Goal: Complete application form

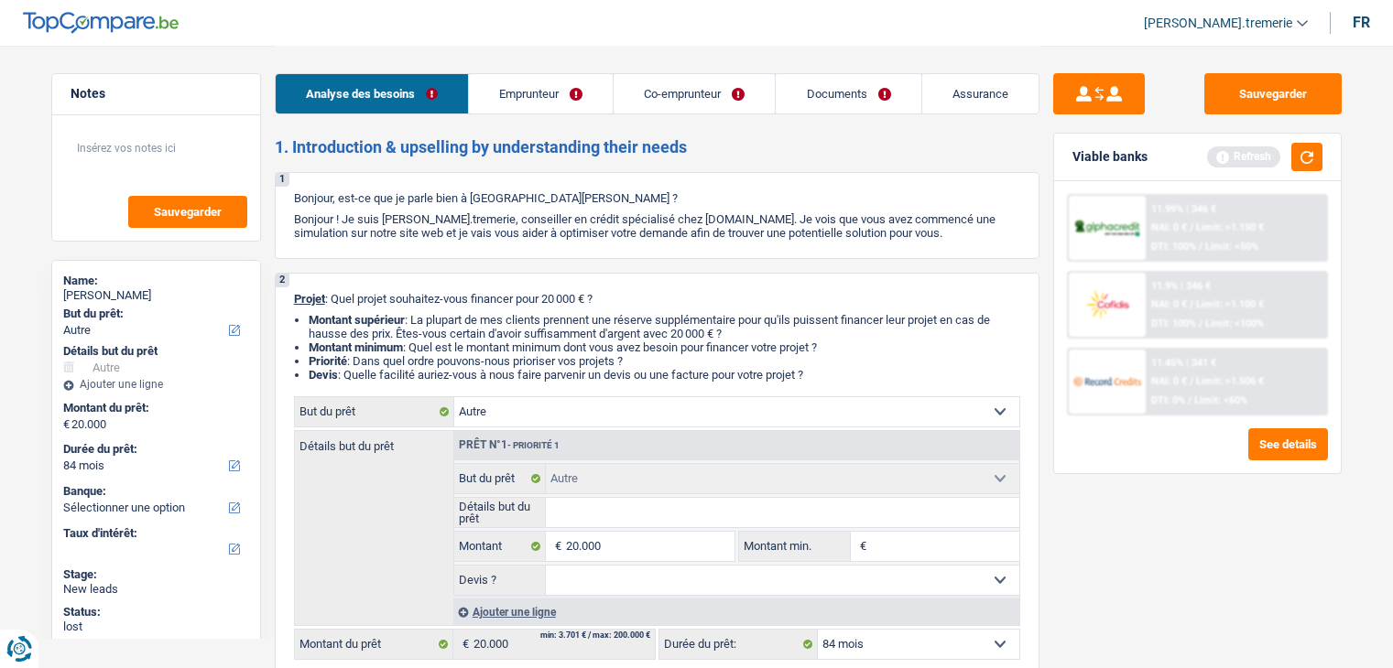
select select "other"
select select "84"
select select "other"
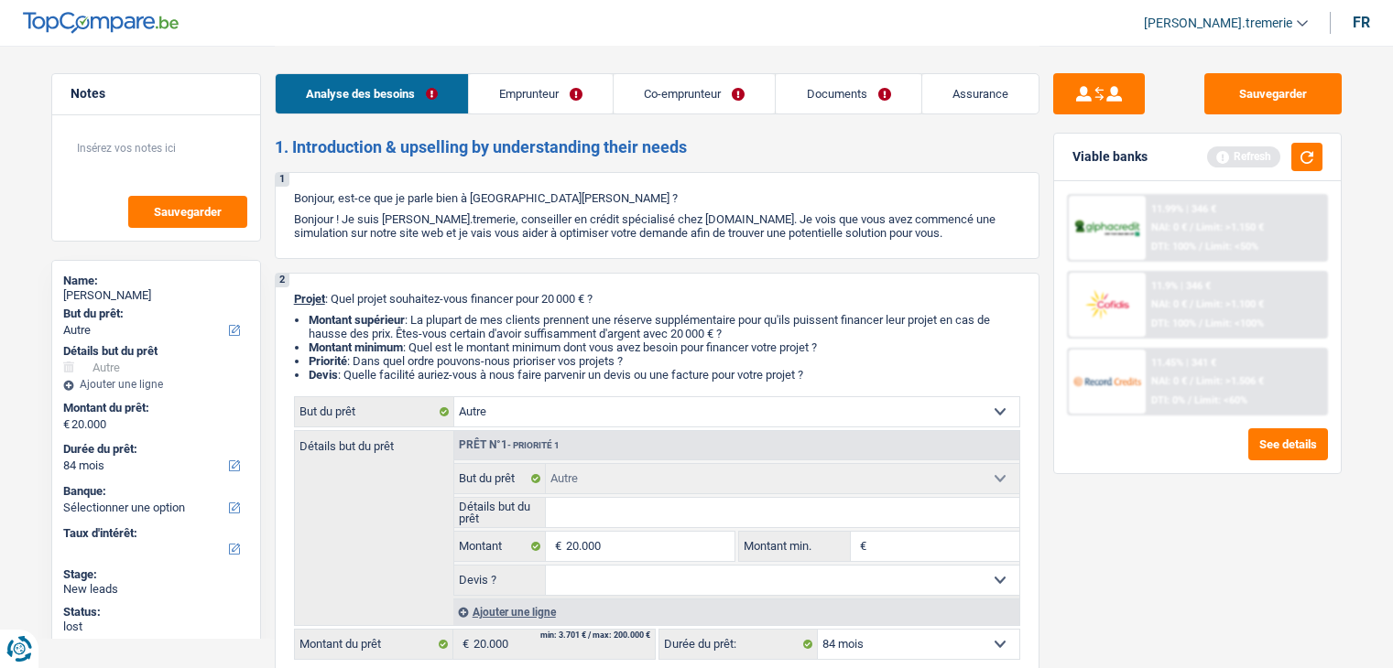
select select "84"
select select "invalid"
select select "disabilityPension"
select select "familyAllowances"
select select "rents"
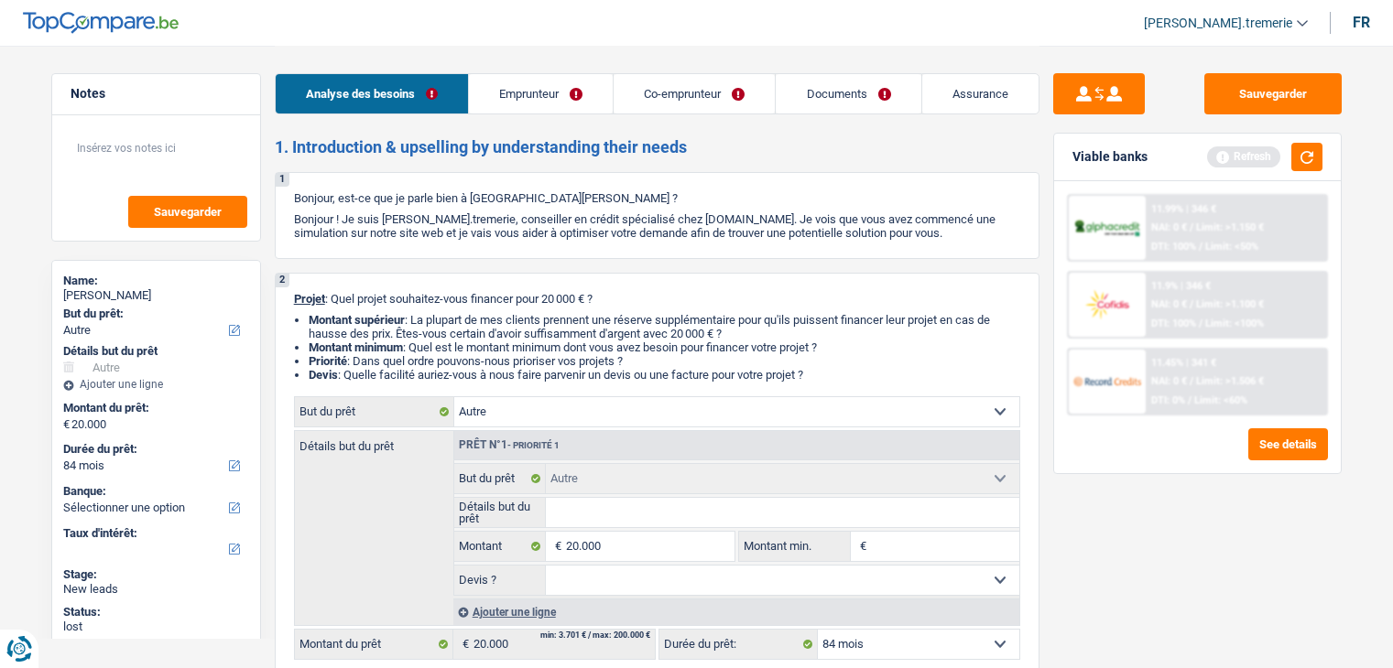
select select "other"
select select "84"
select select "32"
select select "single"
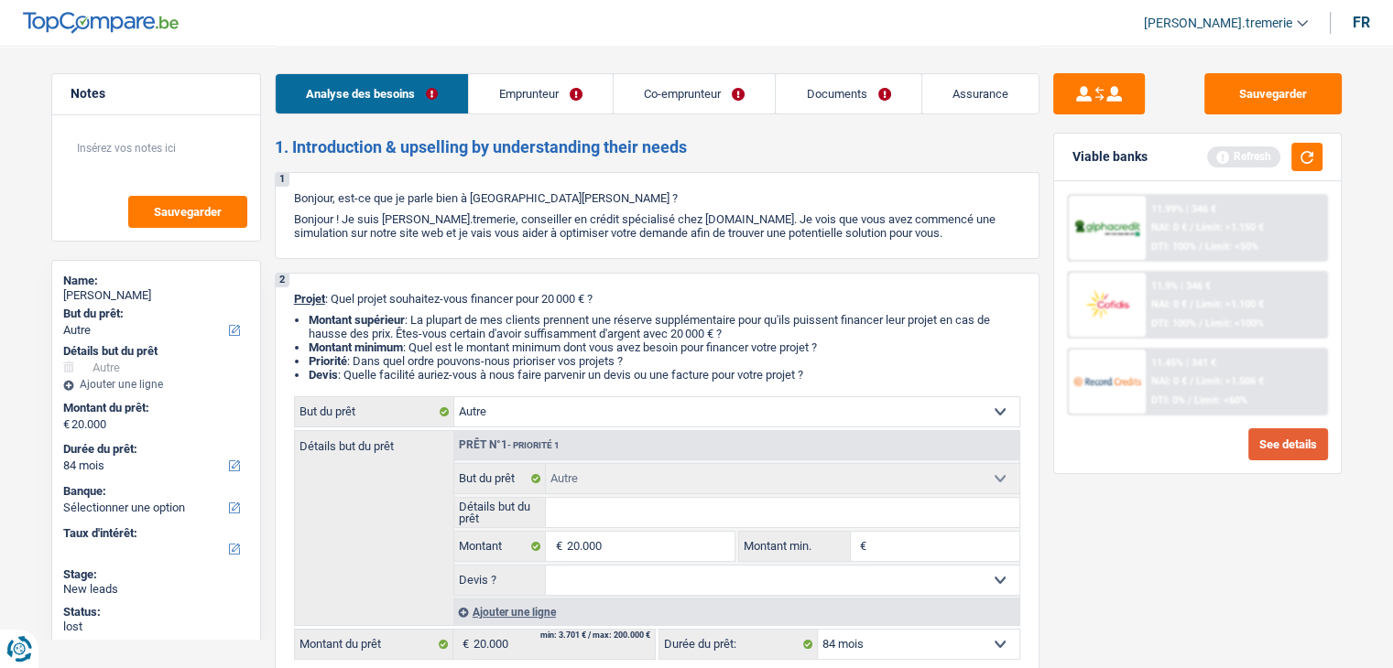
click at [1272, 434] on button "See details" at bounding box center [1288, 444] width 80 height 32
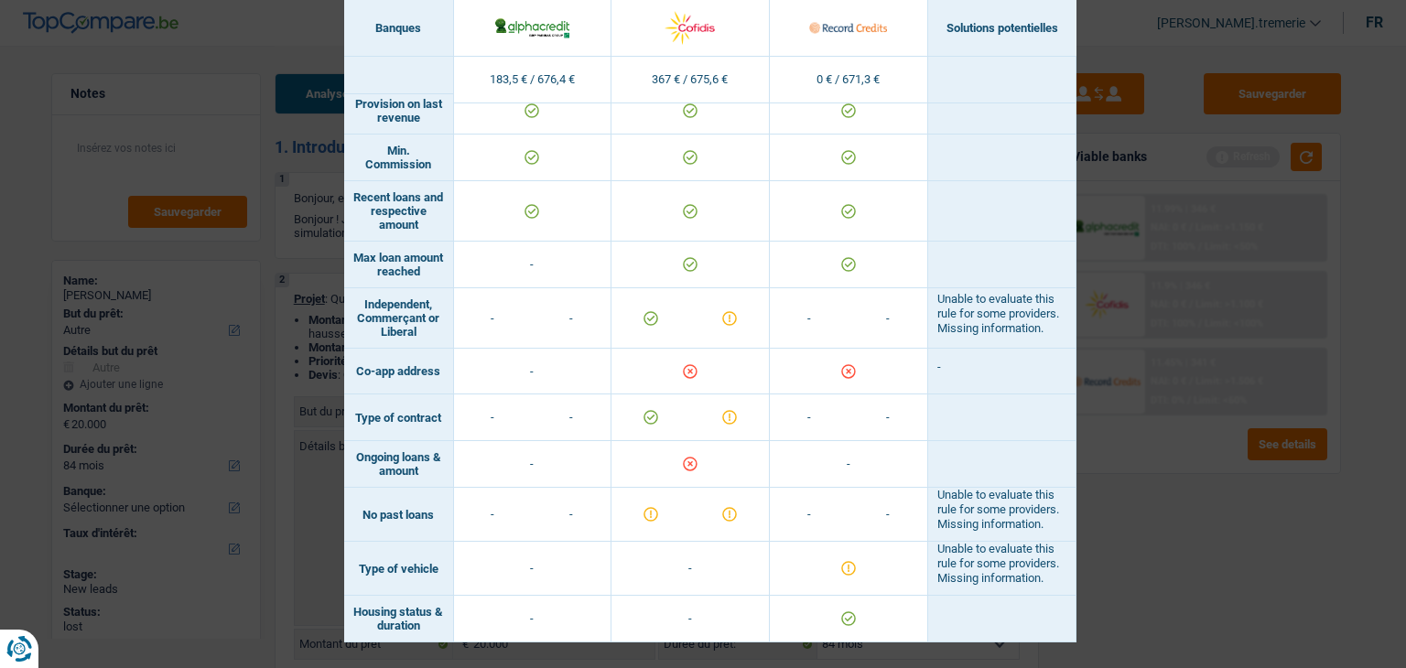
scroll to position [1637, 0]
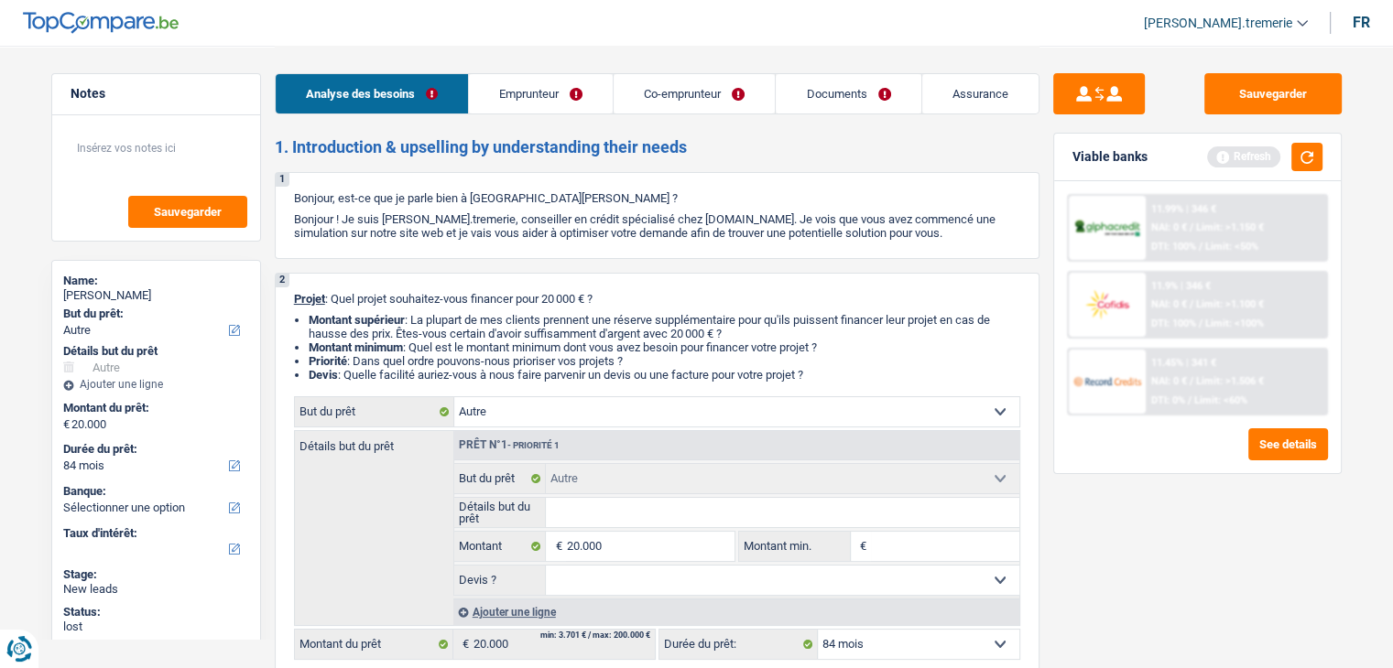
click at [539, 89] on link "Emprunteur" at bounding box center [541, 93] width 144 height 39
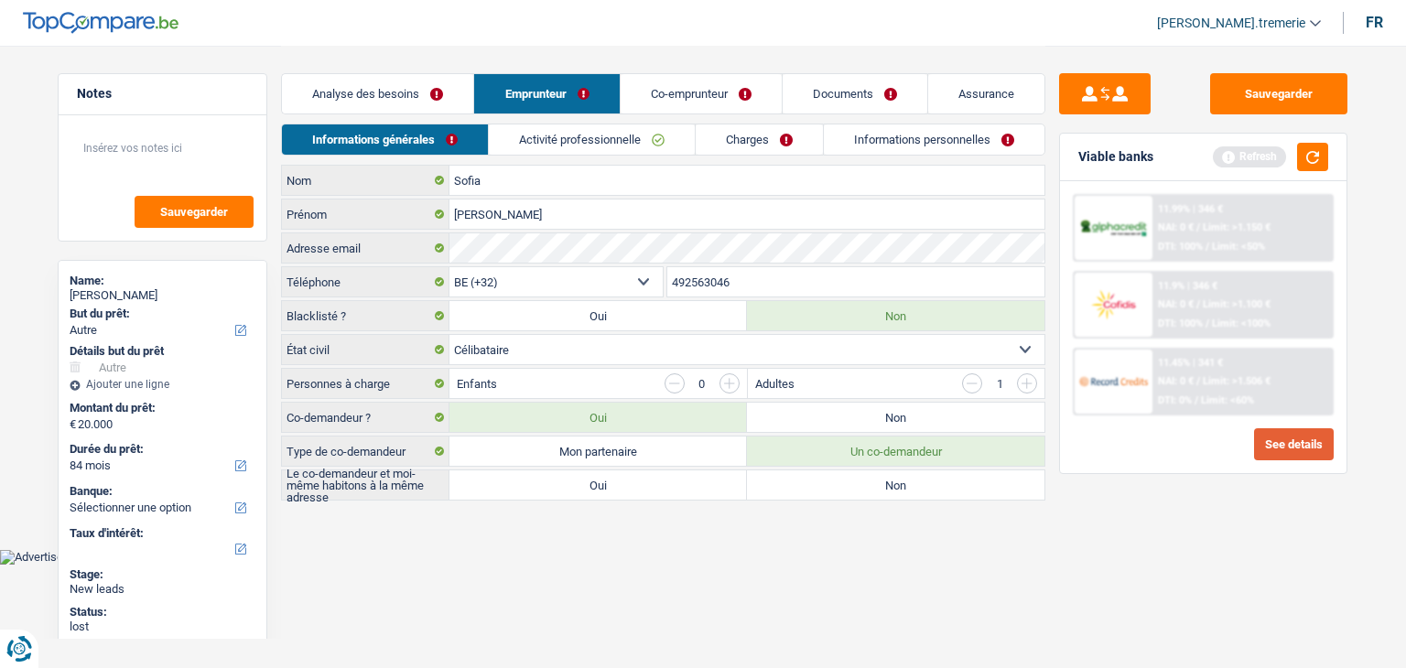
click at [1263, 452] on button "See details" at bounding box center [1294, 444] width 80 height 32
click at [634, 130] on link "Activité professionnelle" at bounding box center [592, 140] width 206 height 30
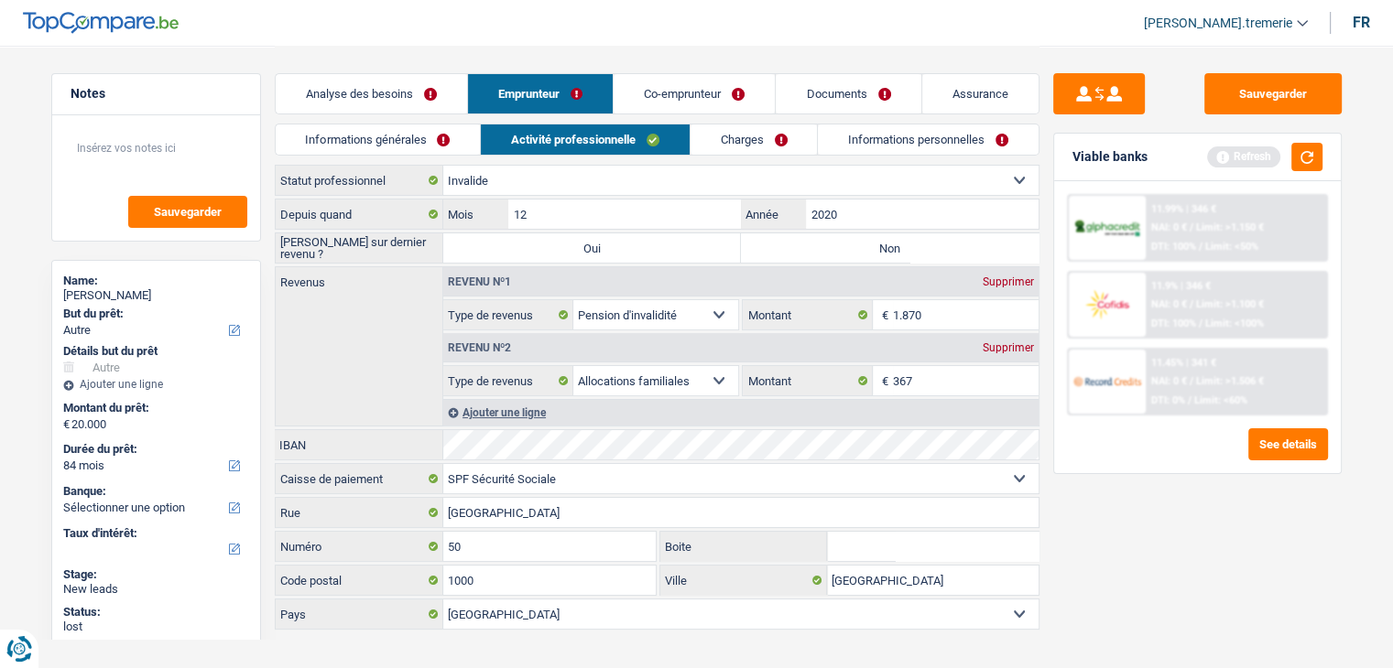
click at [703, 97] on link "Co-emprunteur" at bounding box center [693, 93] width 161 height 39
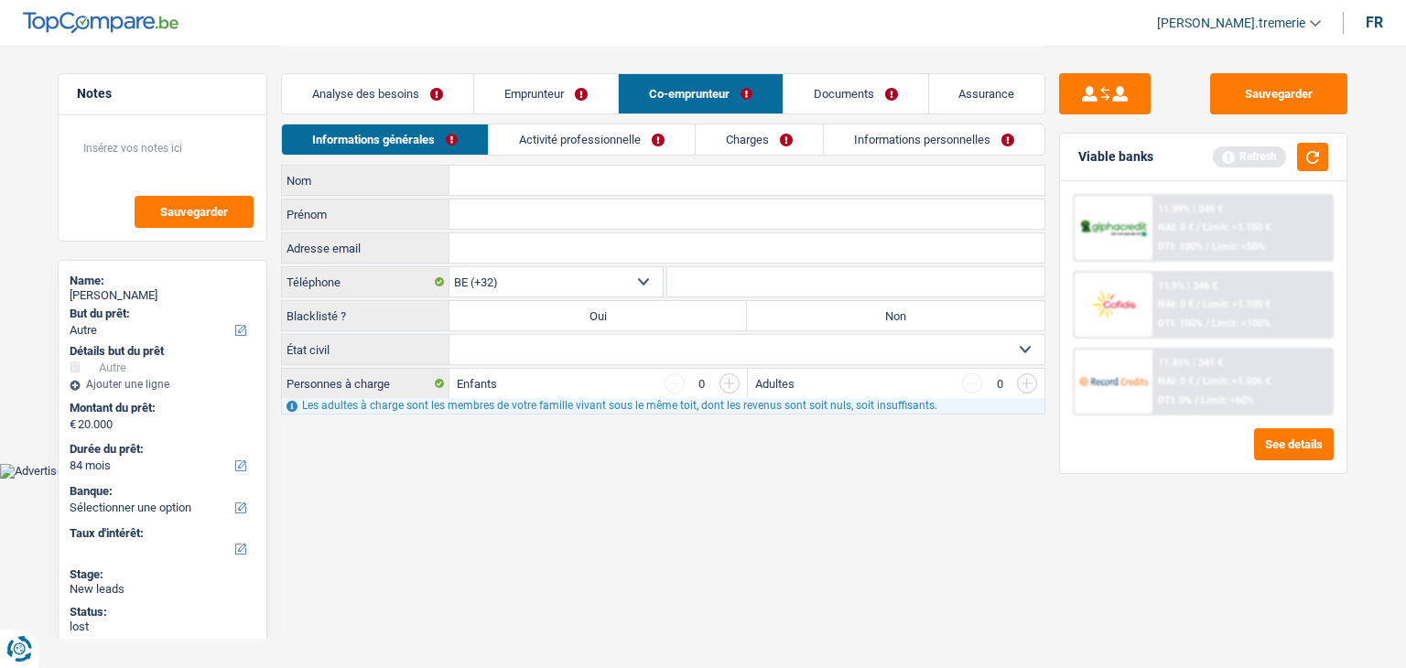
click at [615, 141] on link "Activité professionnelle" at bounding box center [592, 140] width 206 height 30
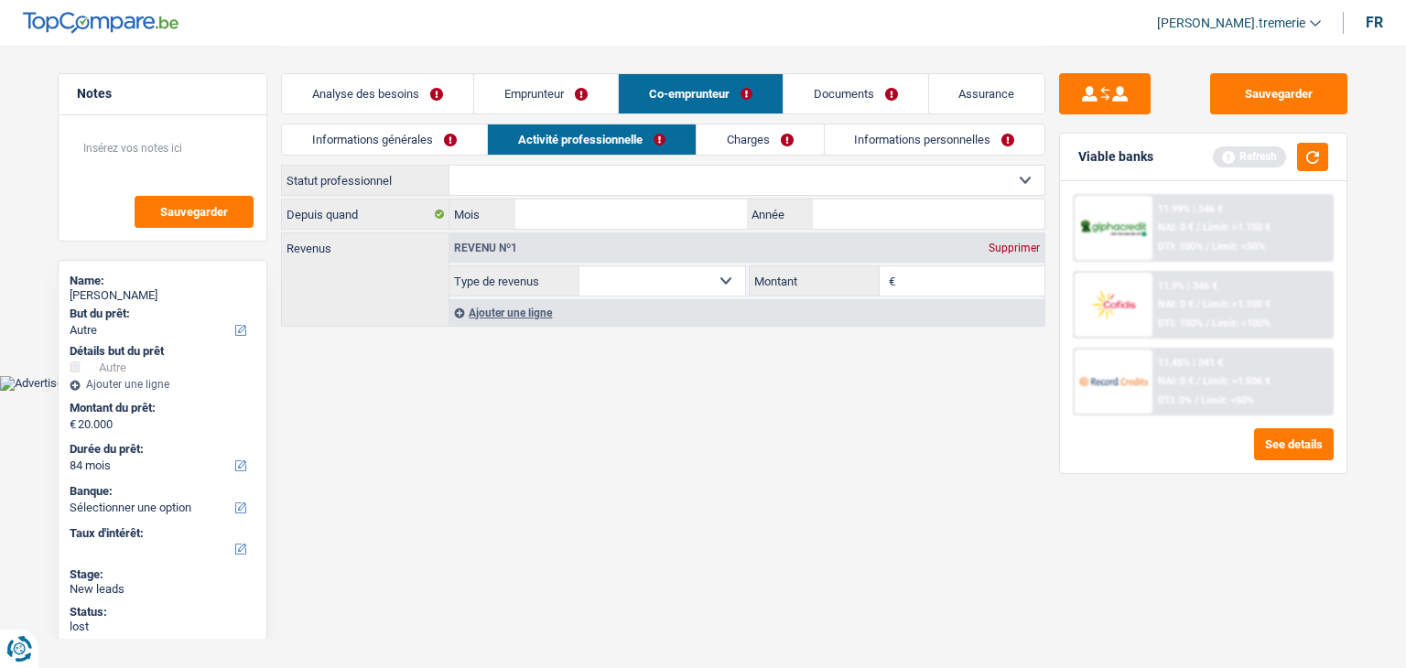
click at [511, 105] on link "Emprunteur" at bounding box center [546, 93] width 144 height 39
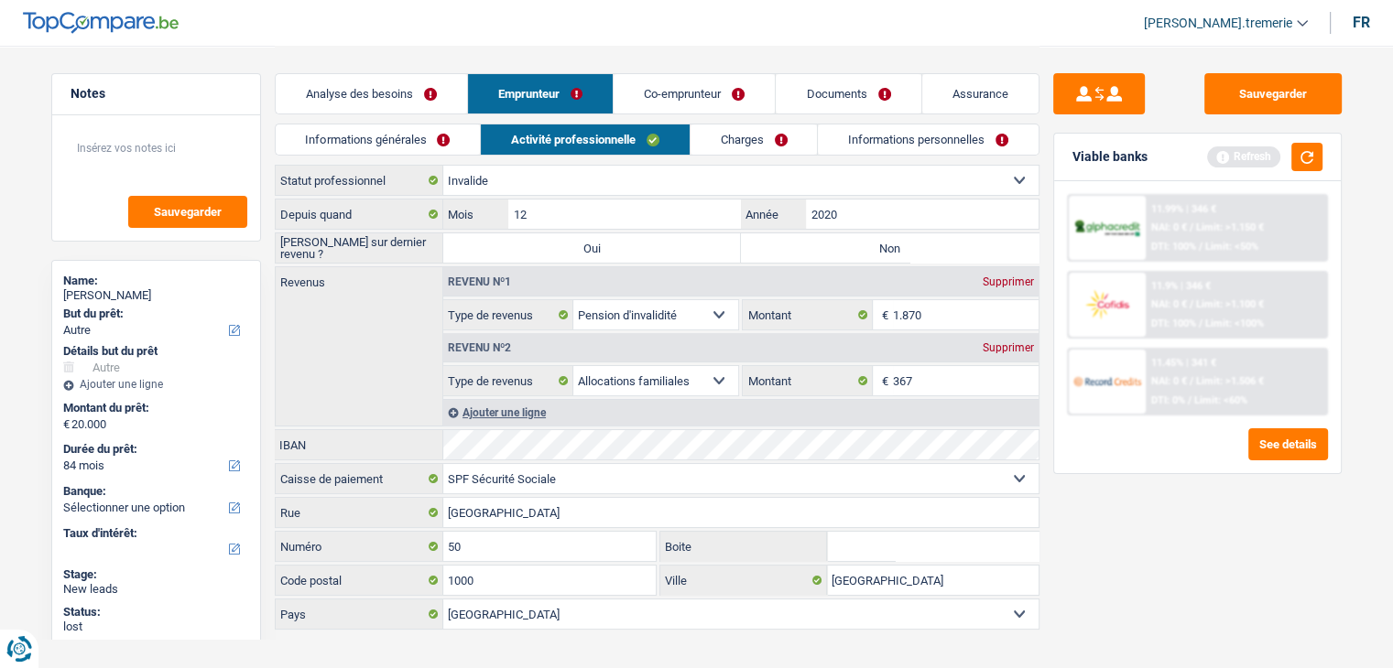
click at [384, 133] on link "Informations générales" at bounding box center [378, 140] width 205 height 30
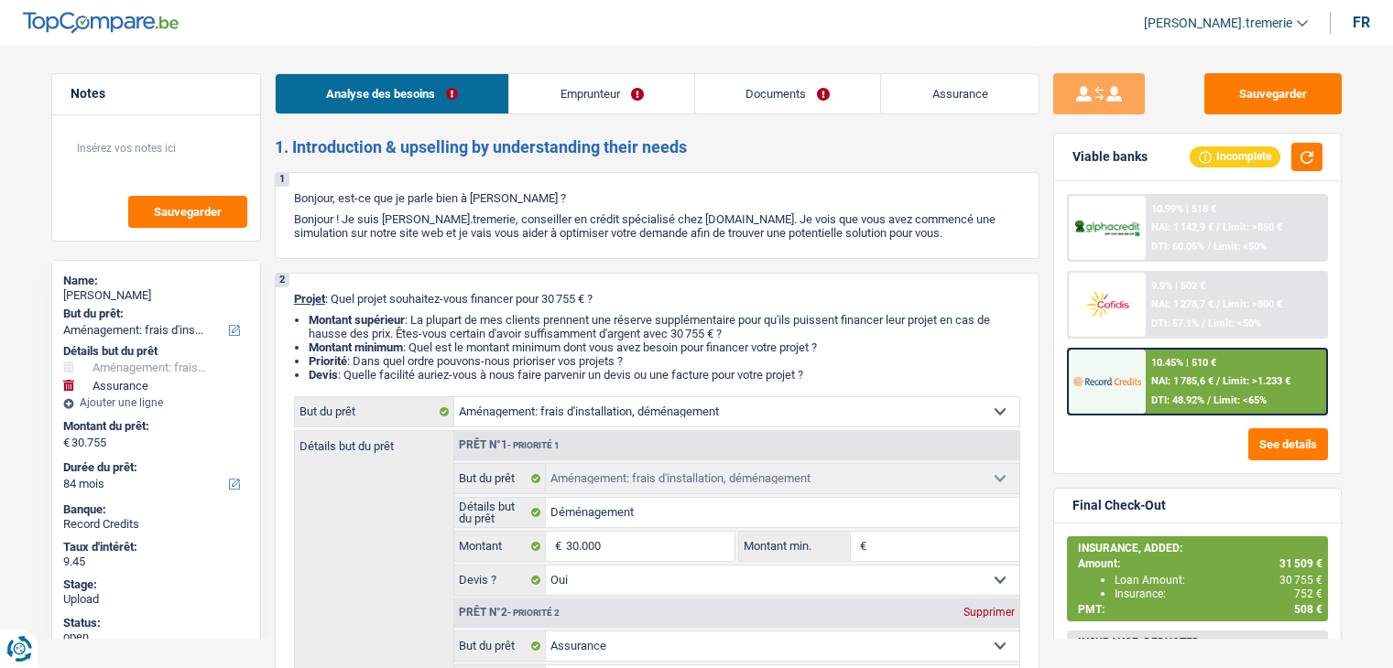
select select "movingOrInstallation"
select select "insurance"
select select "84"
select select "movingOrInstallation"
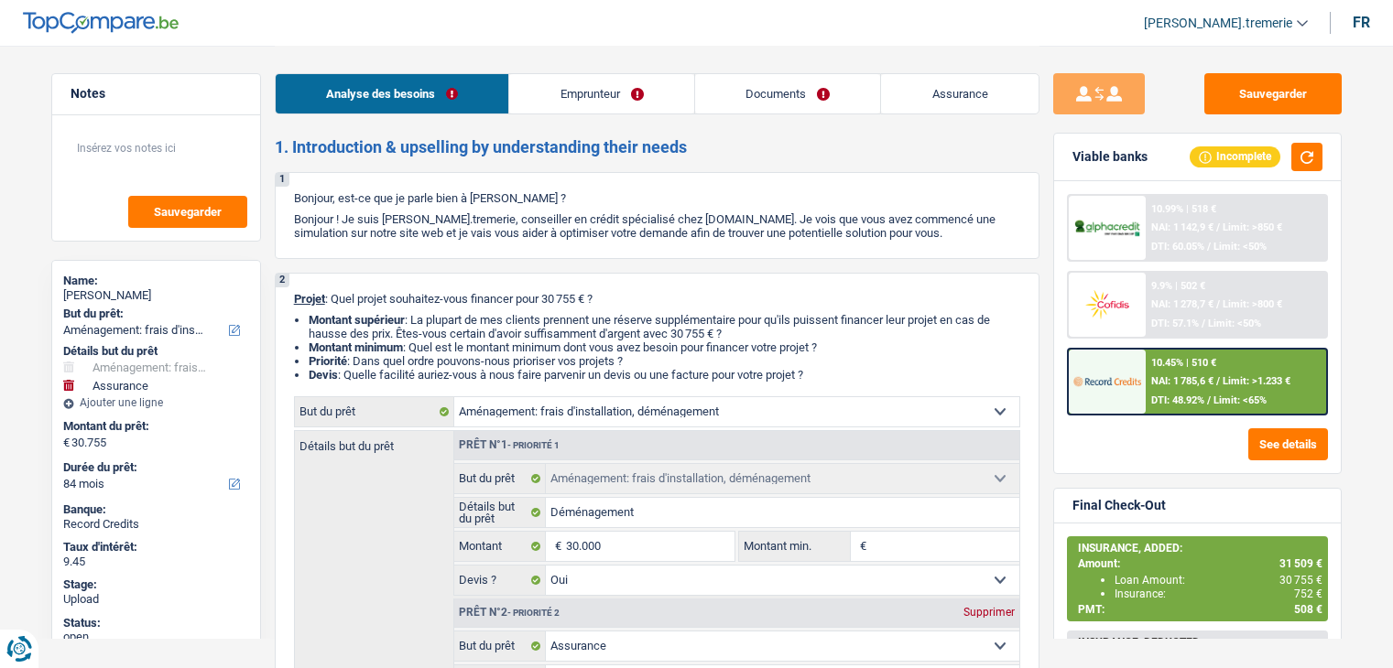
select select "movingOrInstallation"
select select "yes"
select select "insurance"
select select "84"
select select "privateEmployee"
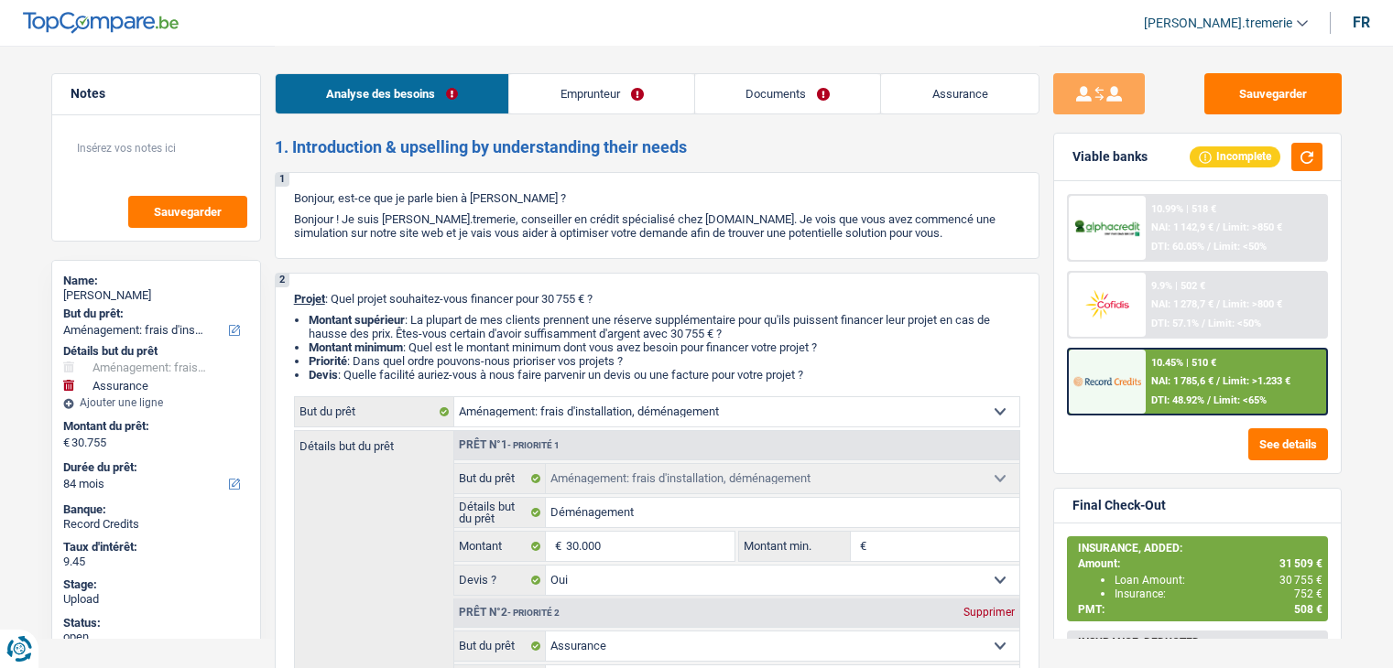
select select "netSalary"
select select "mealVouchers"
select select "familyAllowances"
select select "rents"
select select "movingOrInstallation"
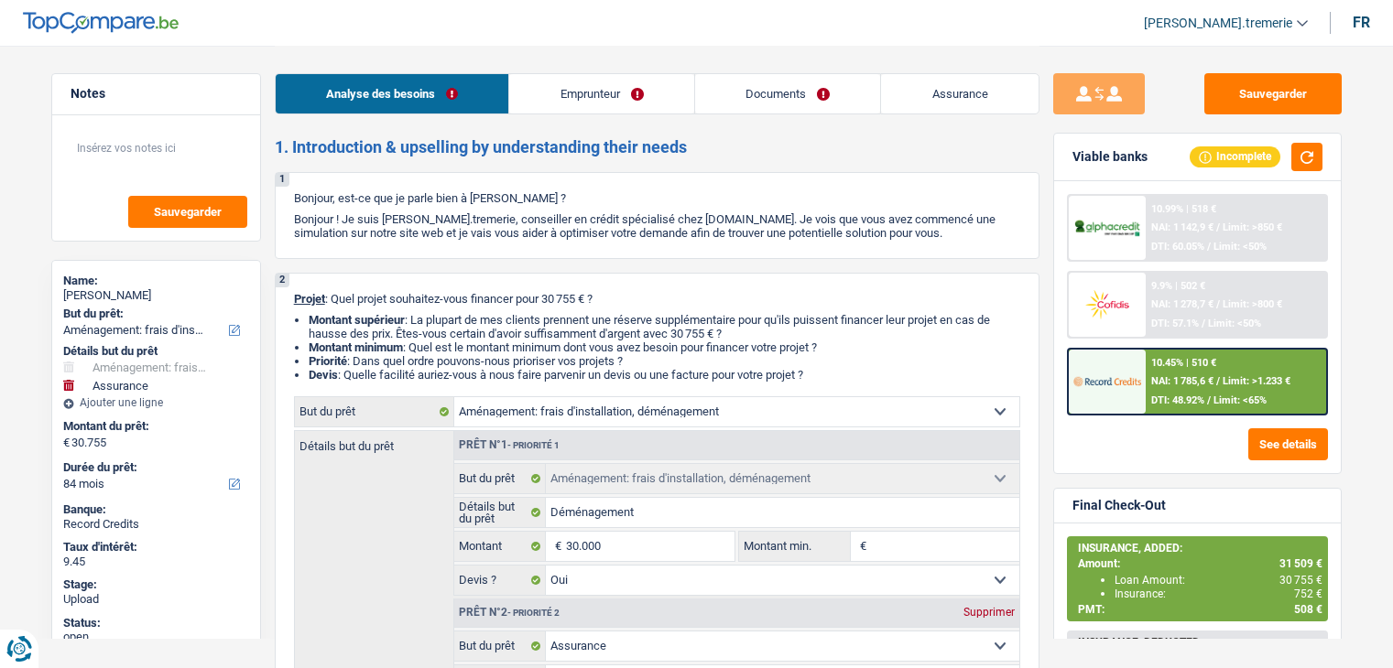
select select "movingOrInstallation"
select select "yes"
select select "insurance"
select select "84"
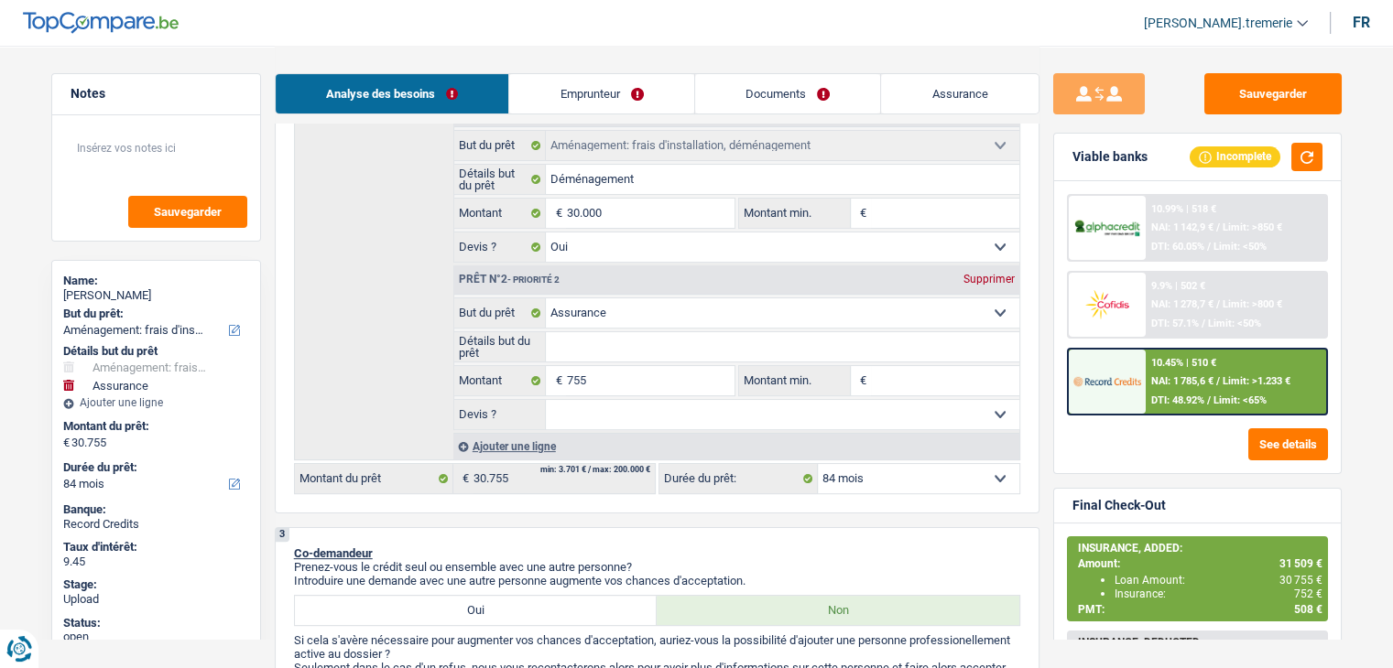
click at [1172, 369] on div "10.45% | 510 € NAI: 1 785,6 € / Limit: >1.233 € DTI: 48.92% / Limit: <65%" at bounding box center [1235, 382] width 180 height 64
